Goal: Task Accomplishment & Management: Use online tool/utility

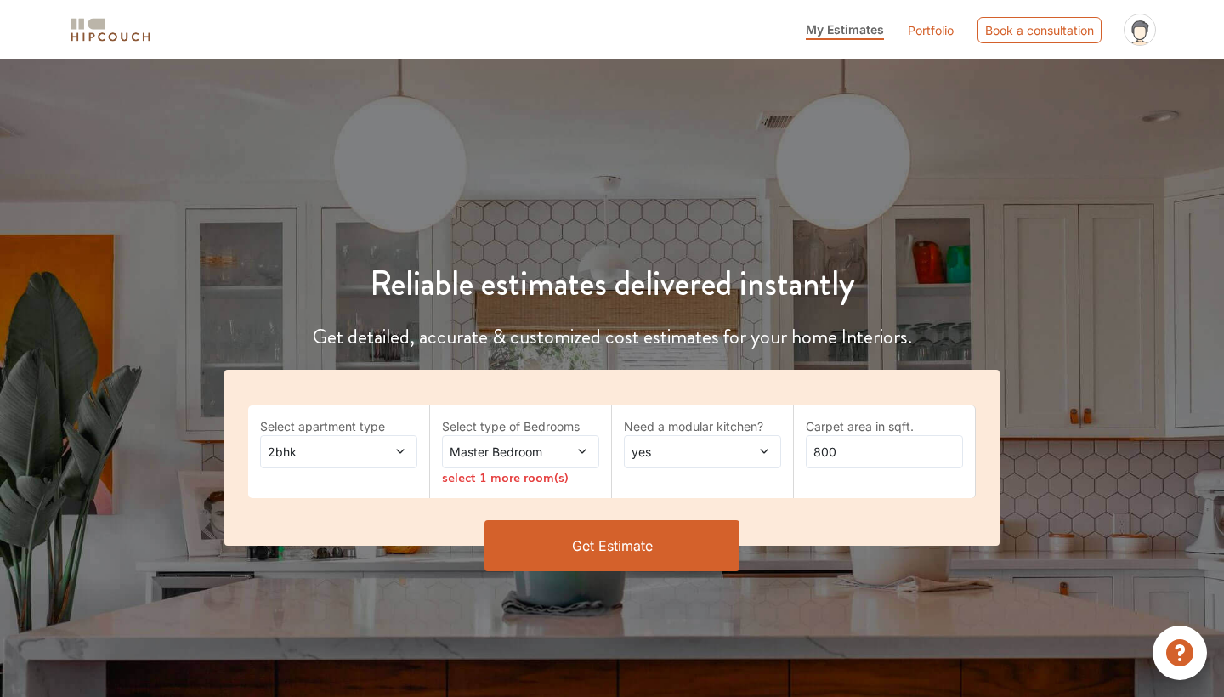
scroll to position [68, 0]
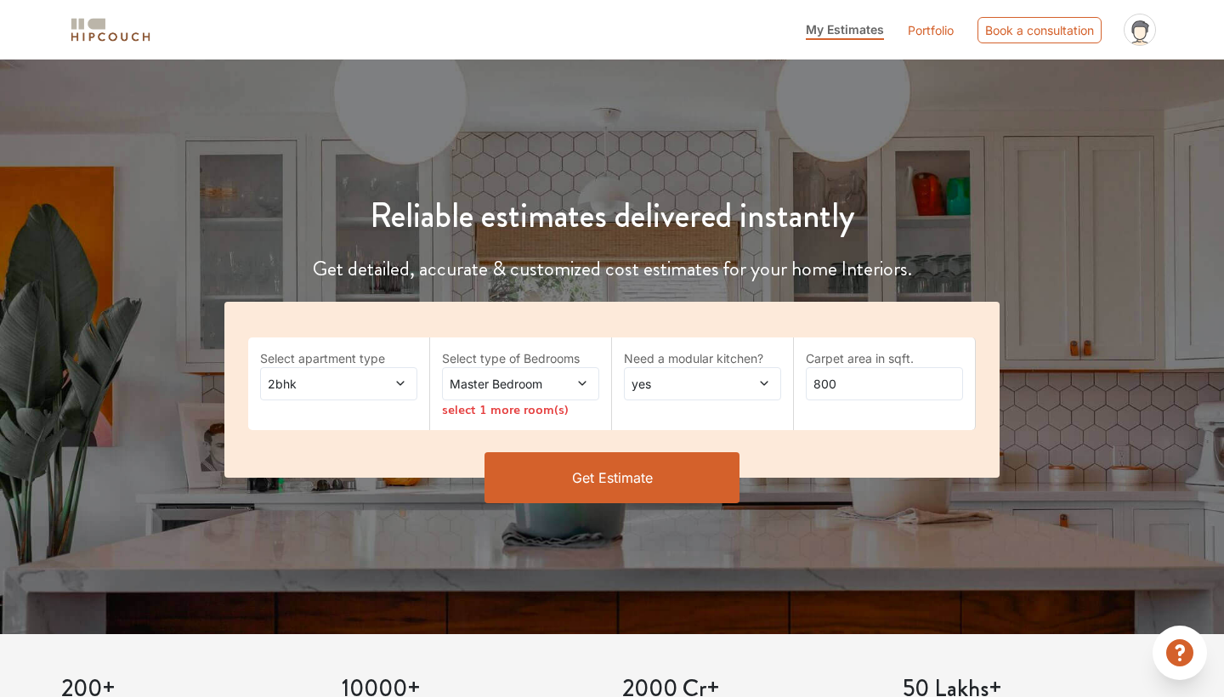
click at [303, 394] on div "2bhk" at bounding box center [338, 383] width 157 height 33
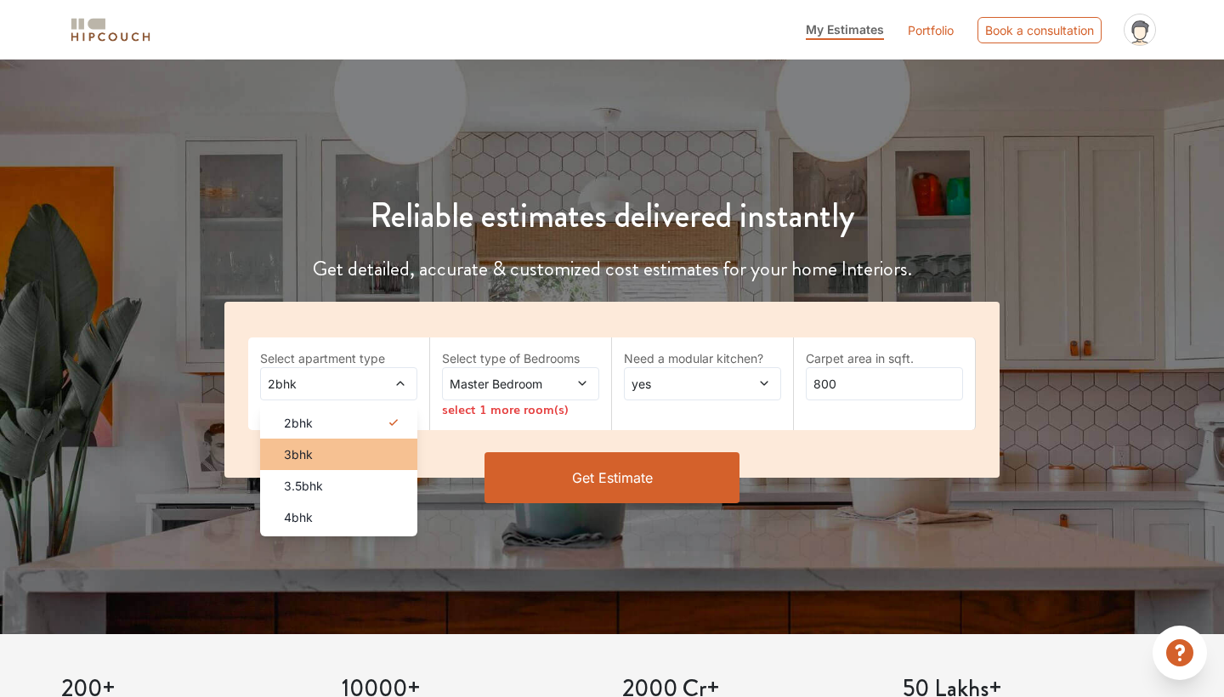
click at [327, 461] on div "3bhk" at bounding box center [343, 454] width 147 height 18
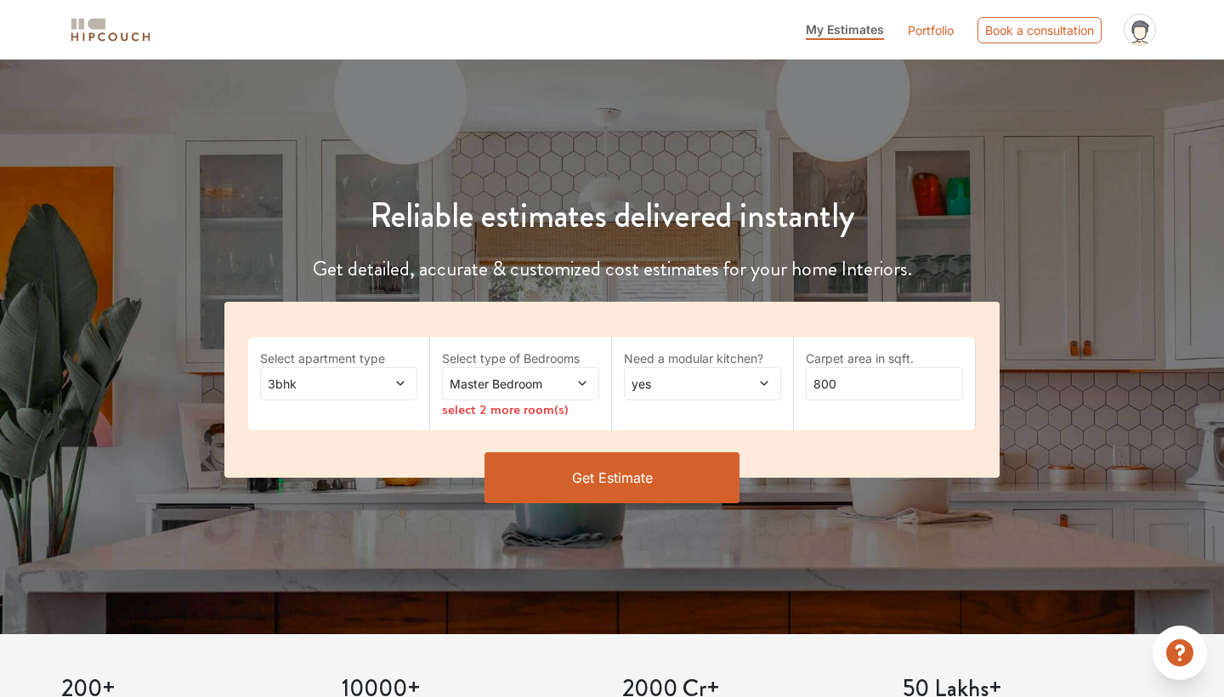
click at [512, 379] on span "Master Bedroom" at bounding box center [499, 384] width 106 height 18
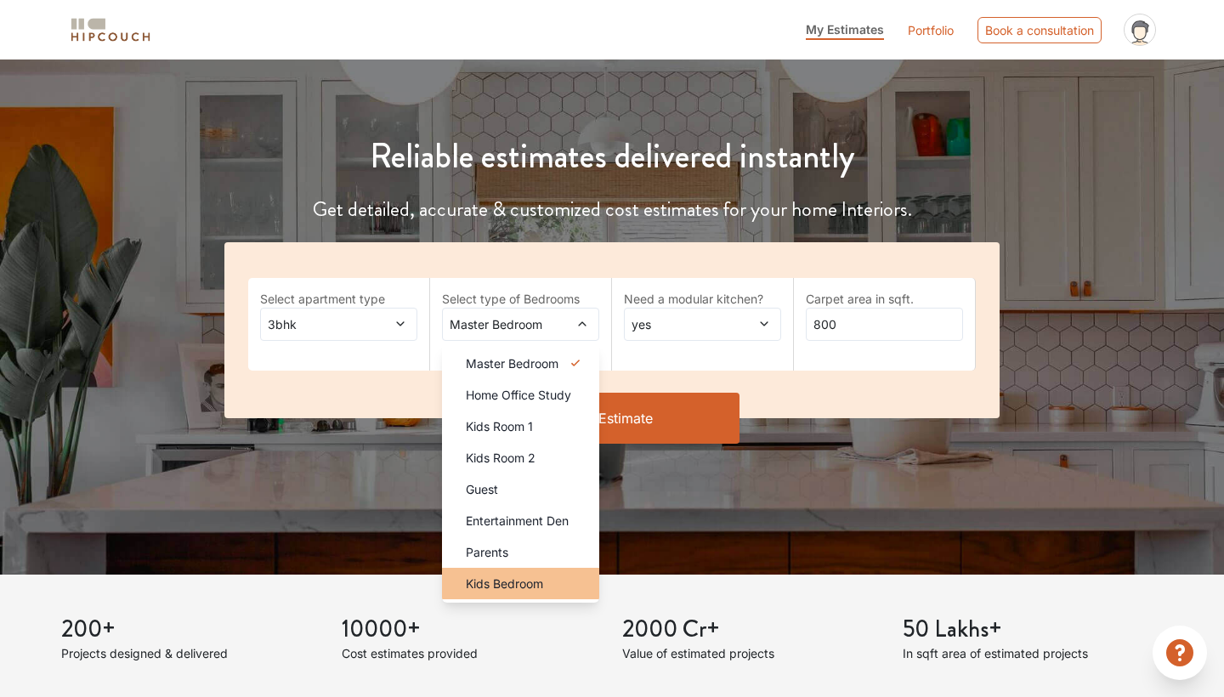
scroll to position [133, 0]
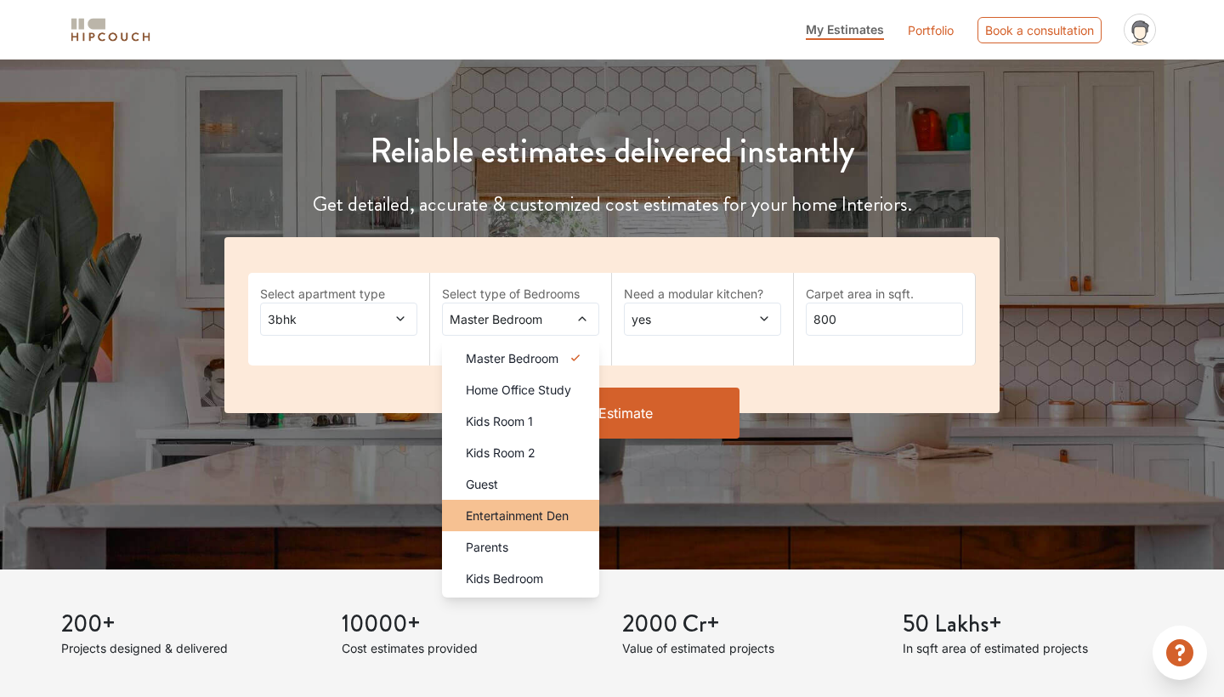
click at [522, 523] on span "Entertainment Den" at bounding box center [517, 515] width 103 height 18
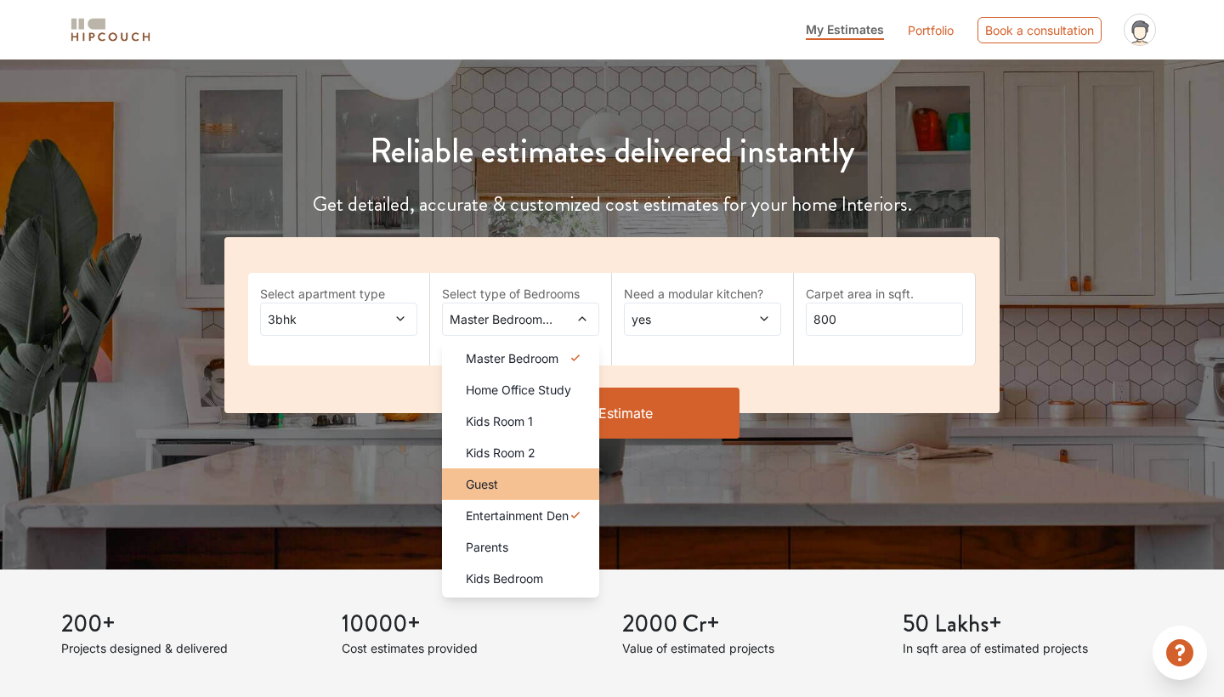
click at [495, 483] on span "Guest" at bounding box center [482, 484] width 32 height 18
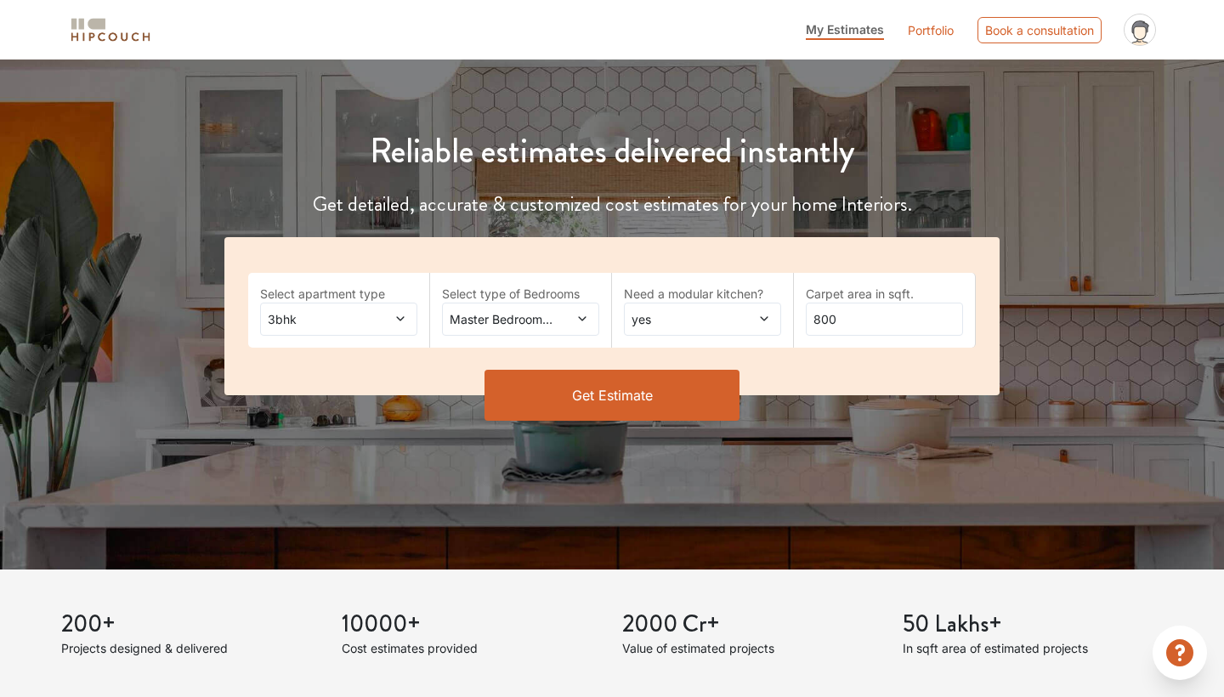
click at [540, 317] on span "Master Bedroom,Guest,Entertainment Den" at bounding box center [499, 319] width 106 height 18
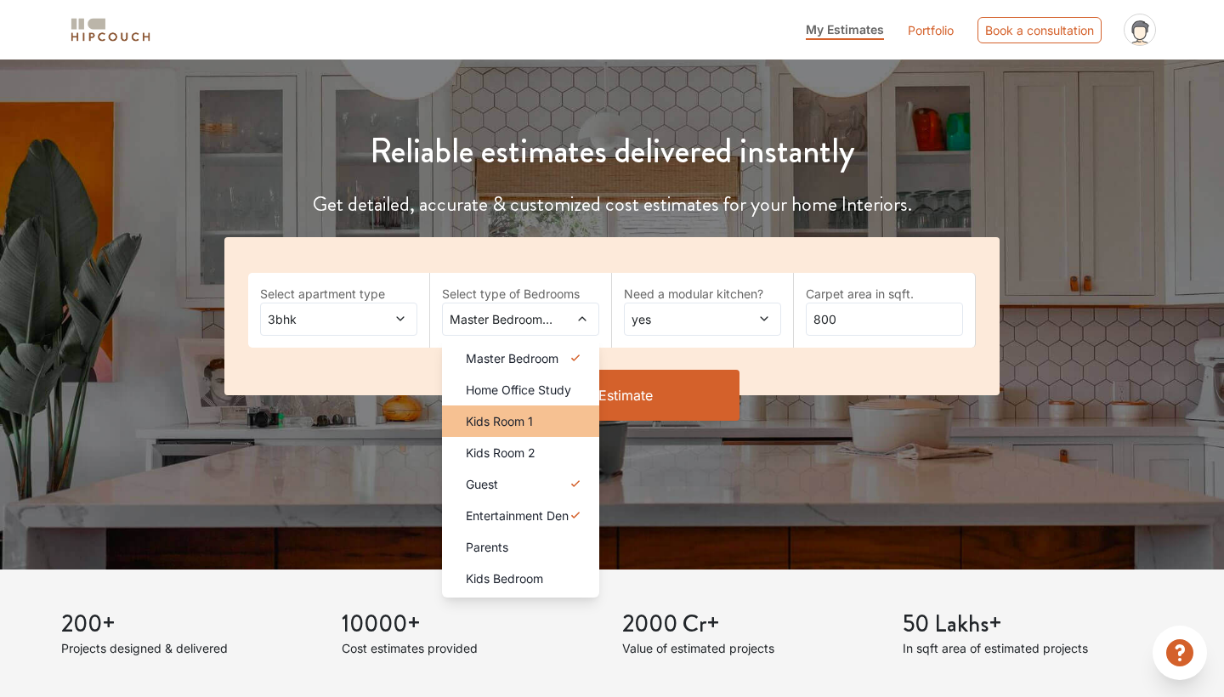
click at [502, 415] on span "Kids Room 1" at bounding box center [499, 421] width 67 height 18
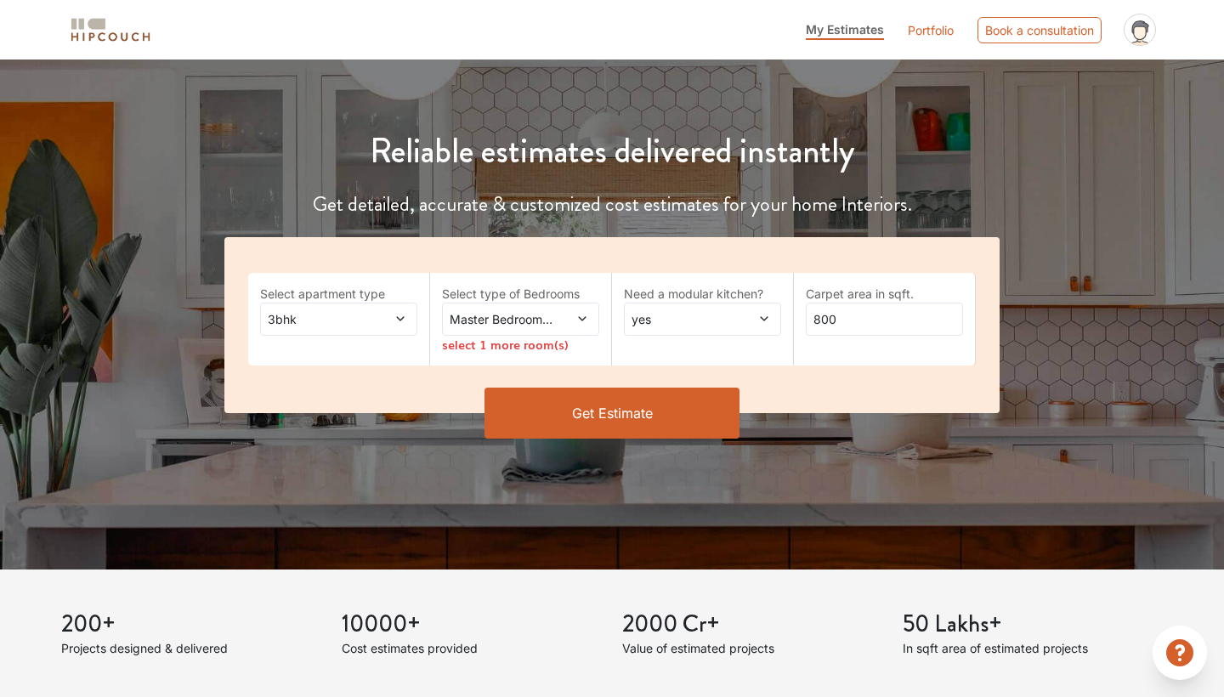
click at [543, 306] on div "Master Bedroom,Kids Room 1" at bounding box center [520, 319] width 157 height 33
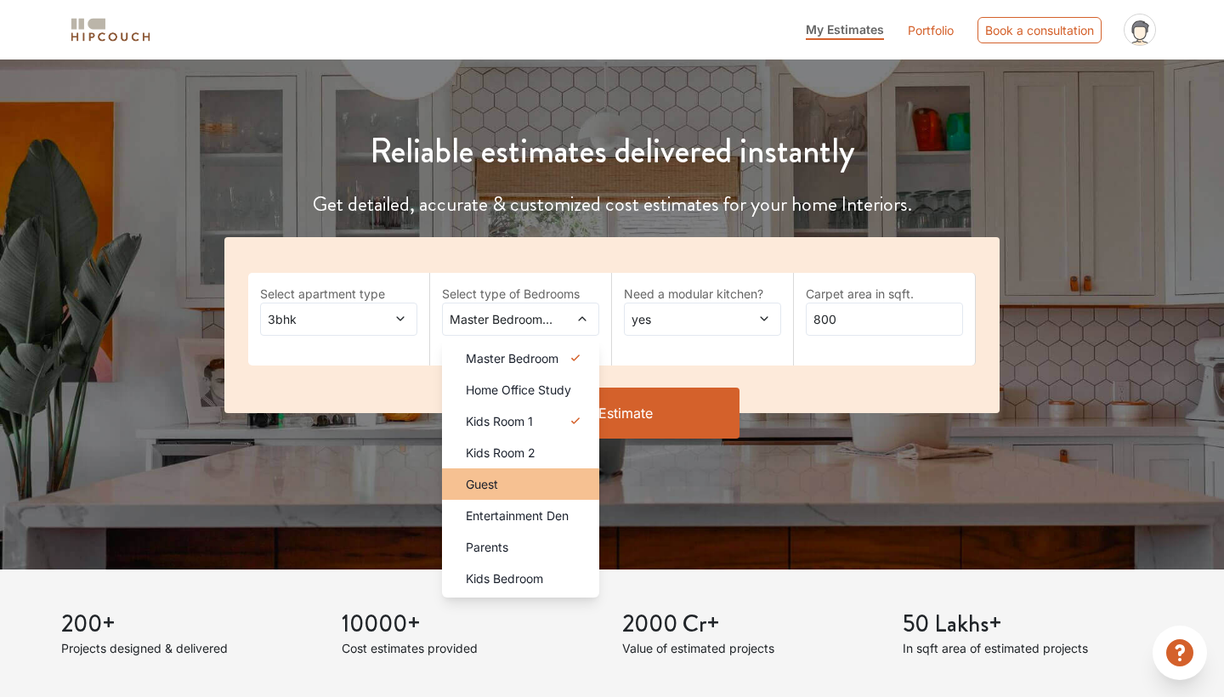
click at [517, 487] on div "Guest" at bounding box center [525, 484] width 147 height 18
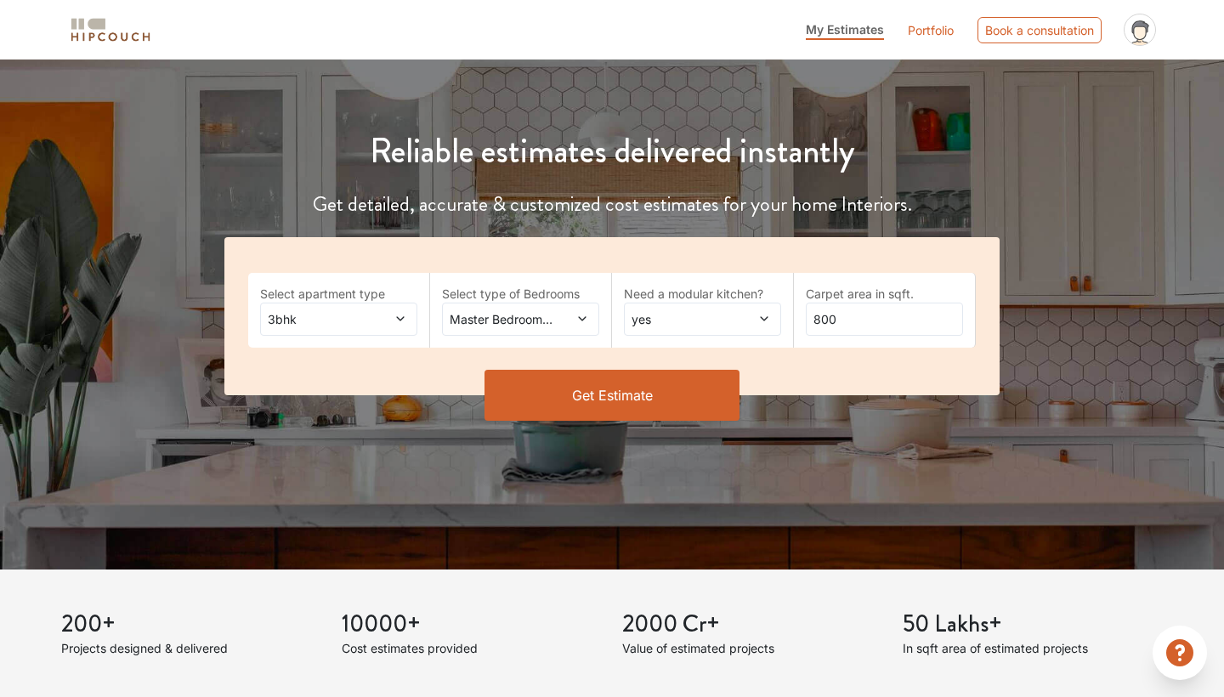
click at [720, 315] on span "yes" at bounding box center [681, 319] width 106 height 18
click at [693, 383] on div "no" at bounding box center [707, 390] width 147 height 18
click at [850, 304] on input "800" at bounding box center [884, 319] width 157 height 33
type input "1450"
click at [585, 393] on button "Get Estimate" at bounding box center [611, 395] width 255 height 51
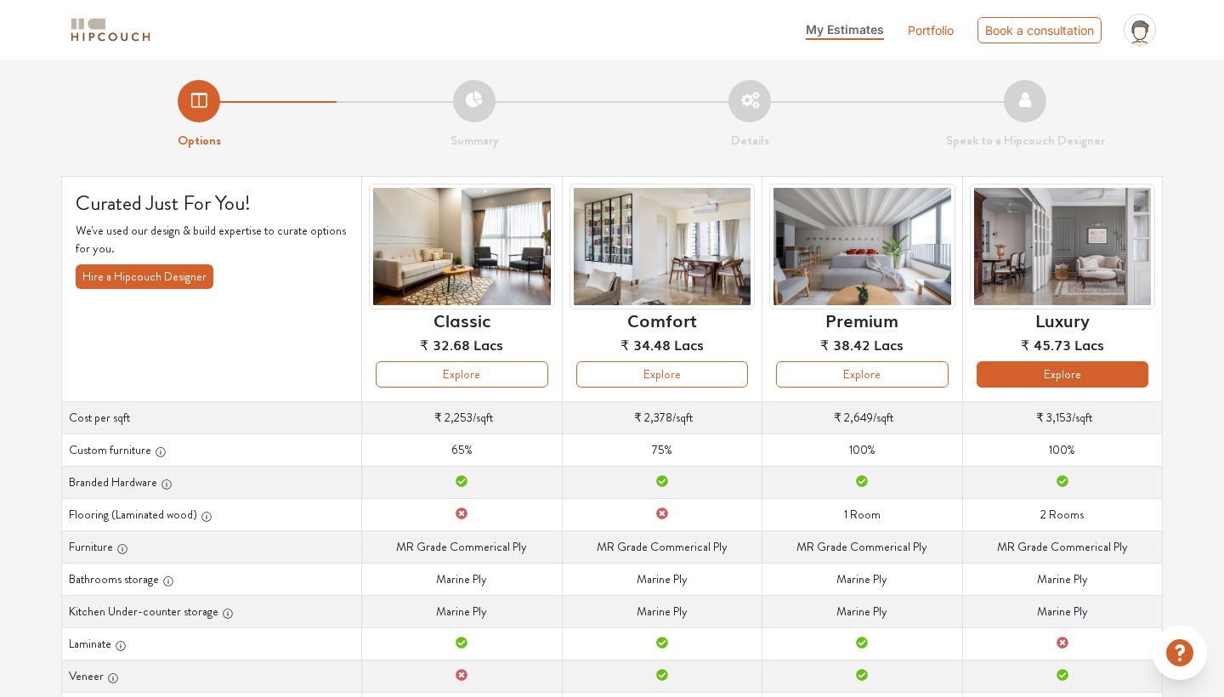
click at [1062, 374] on button "Explore" at bounding box center [1062, 374] width 172 height 26
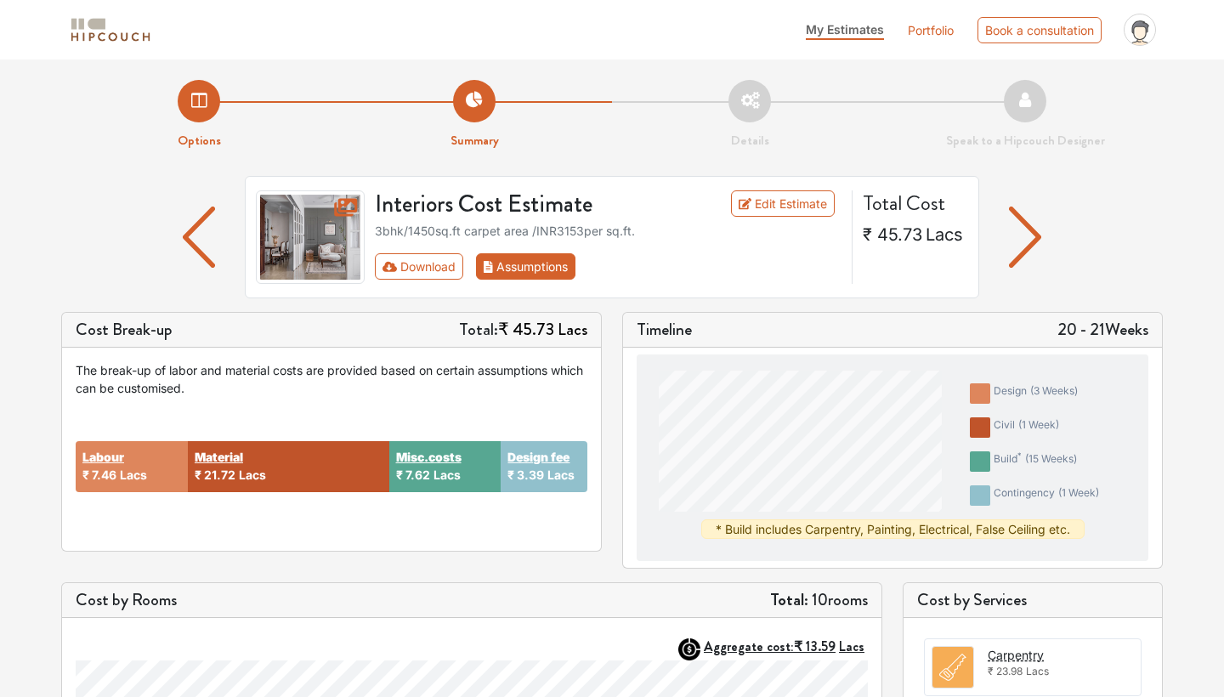
click at [536, 265] on button "Assumptions" at bounding box center [525, 266] width 99 height 26
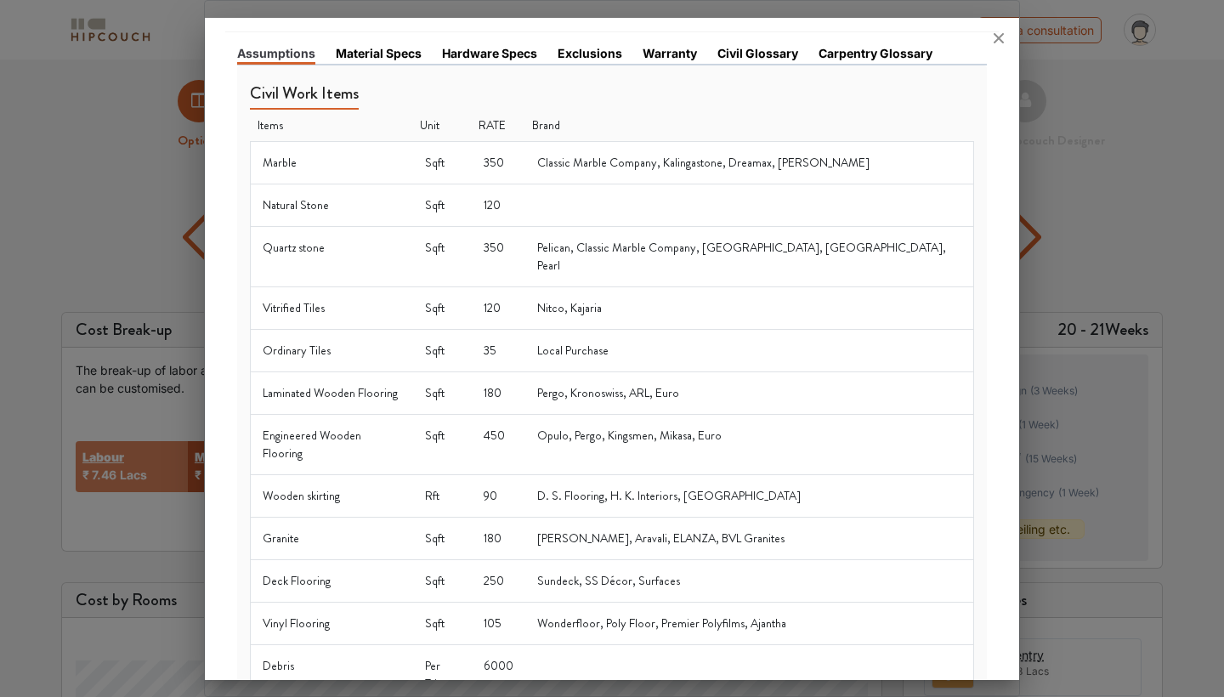
scroll to position [34, 0]
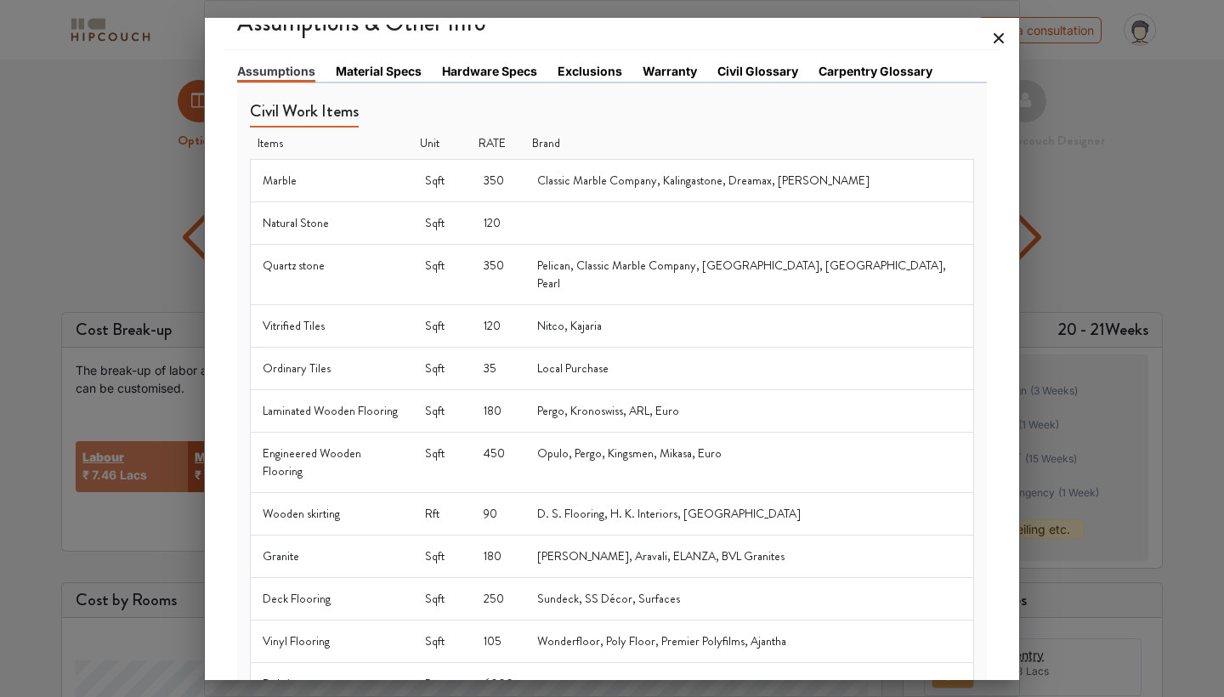
click at [1004, 35] on icon at bounding box center [998, 38] width 27 height 27
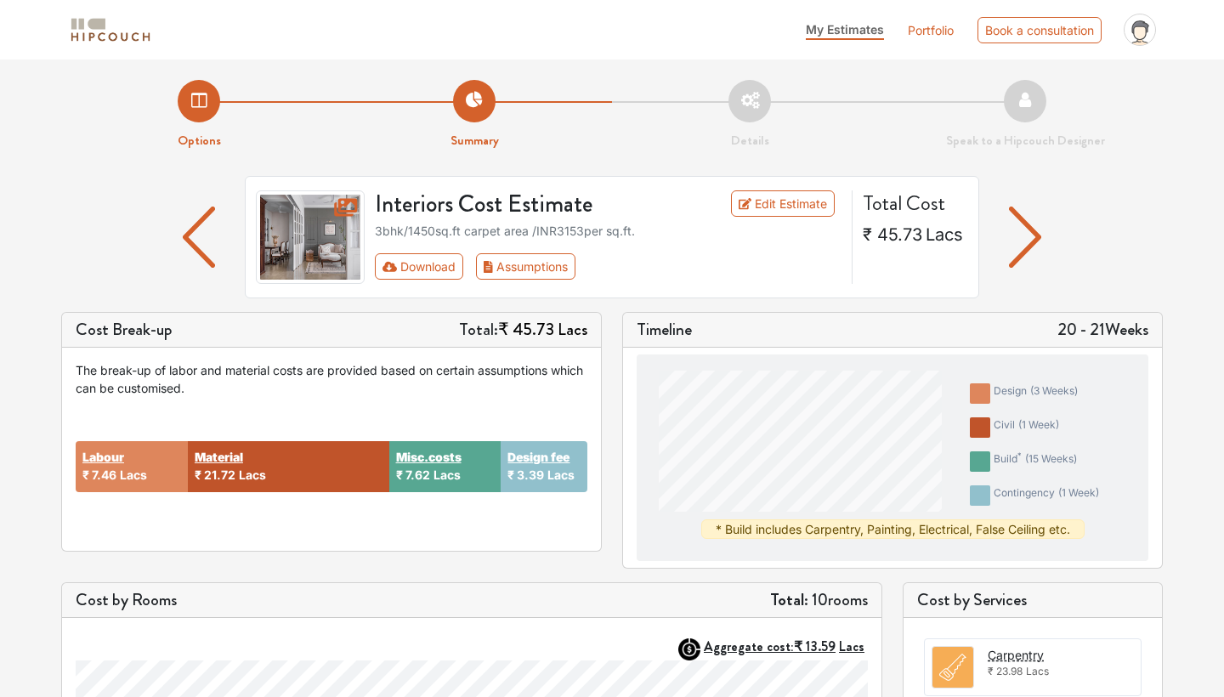
scroll to position [0, 0]
click at [759, 208] on link "Edit Estimate" at bounding box center [783, 203] width 105 height 26
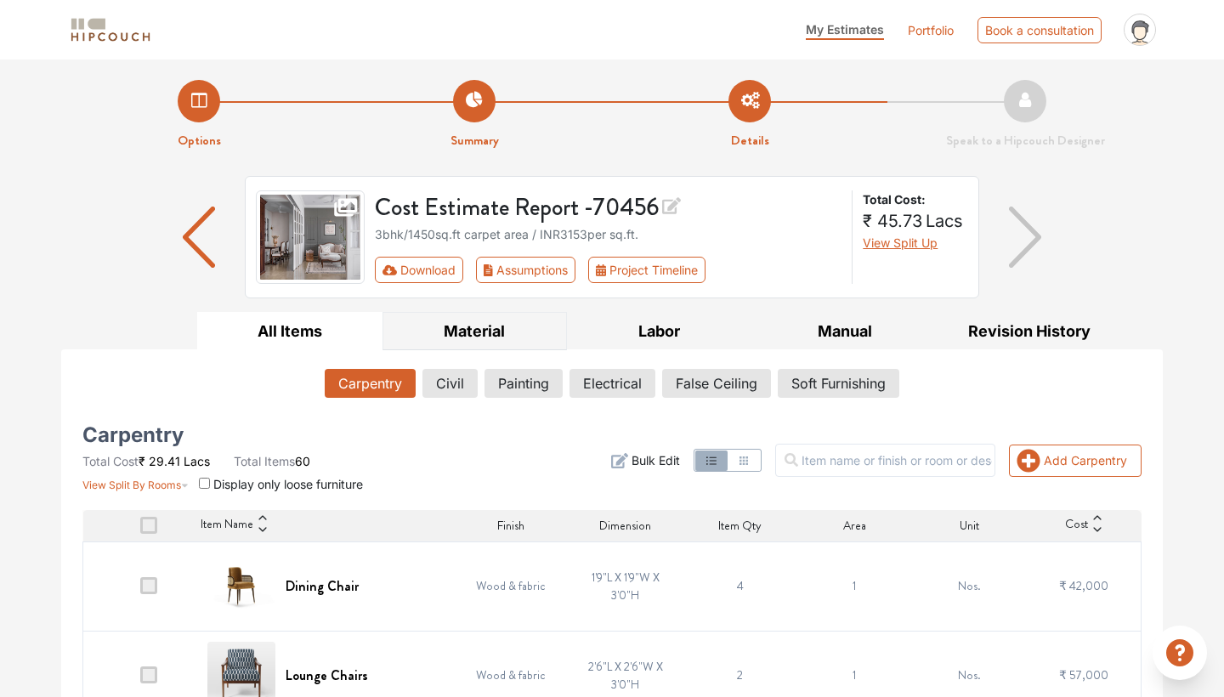
click at [474, 330] on button "Material" at bounding box center [474, 331] width 185 height 38
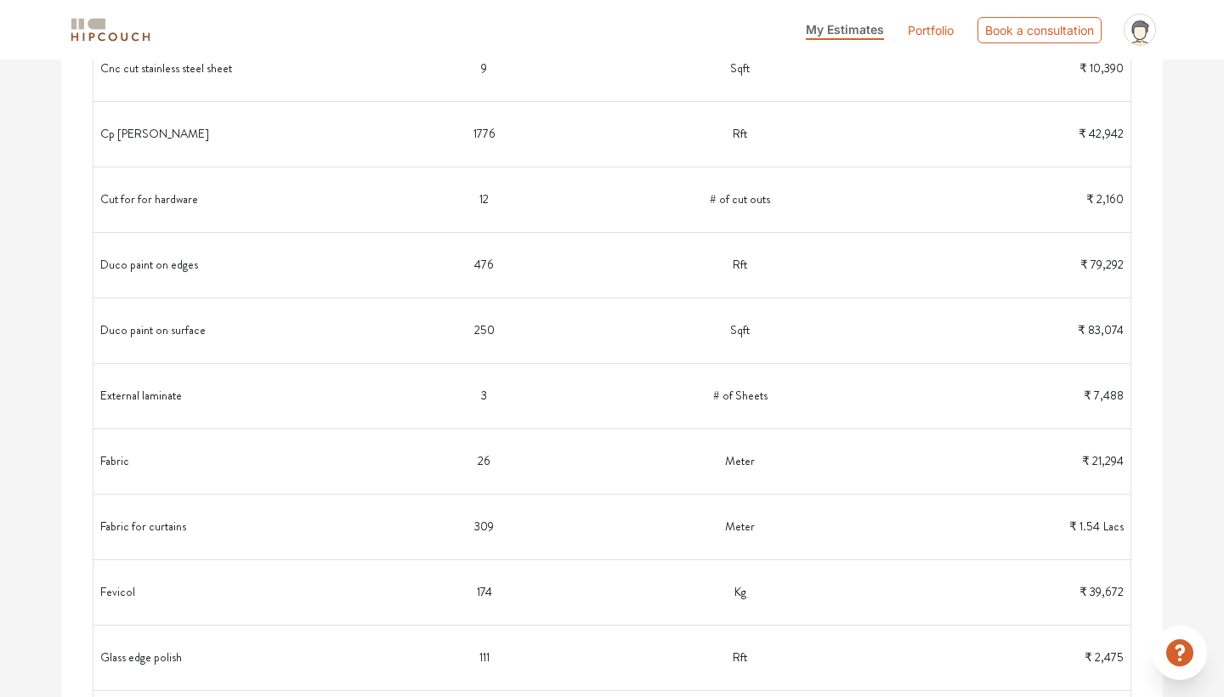
scroll to position [1490, 0]
